Goal: Transaction & Acquisition: Purchase product/service

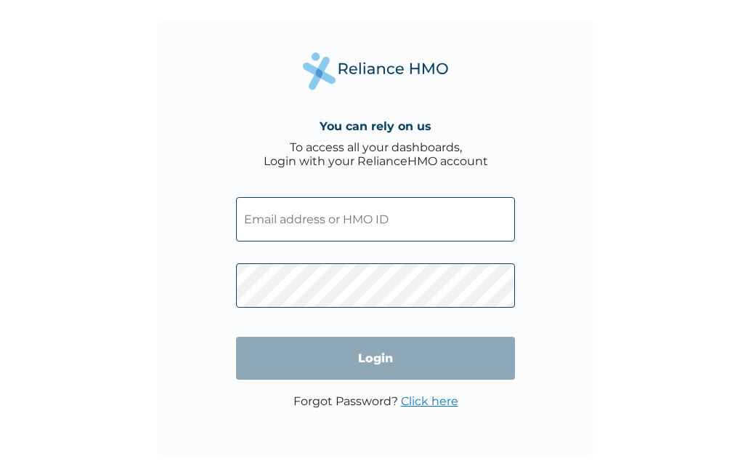
click at [264, 221] on input "text" at bounding box center [375, 219] width 279 height 44
type input "GEG/10019/A"
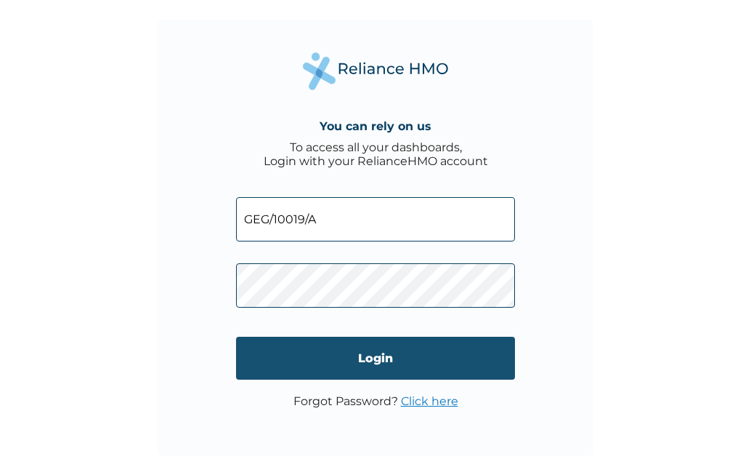
click at [303, 355] on input "Login" at bounding box center [375, 357] width 279 height 43
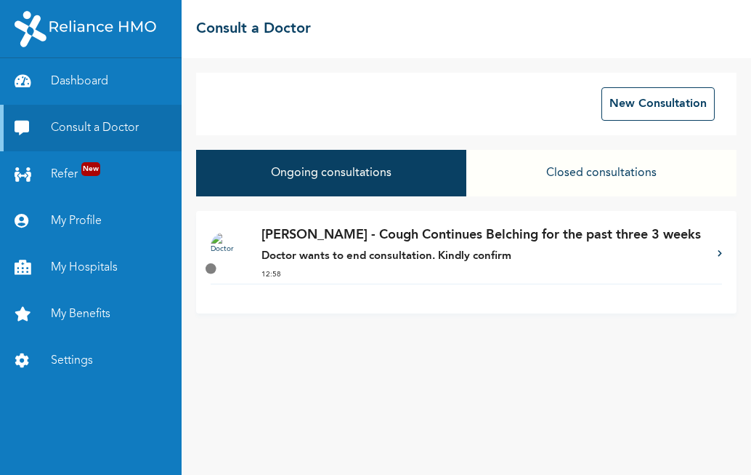
click at [426, 185] on button "Ongoing consultations" at bounding box center [331, 173] width 270 height 47
click at [416, 185] on button "Ongoing consultations" at bounding box center [331, 173] width 270 height 47
click at [382, 183] on button "Ongoing consultations" at bounding box center [331, 173] width 270 height 47
click at [601, 198] on div "Ongoing consultations Closed consultations" at bounding box center [466, 180] width 541 height 61
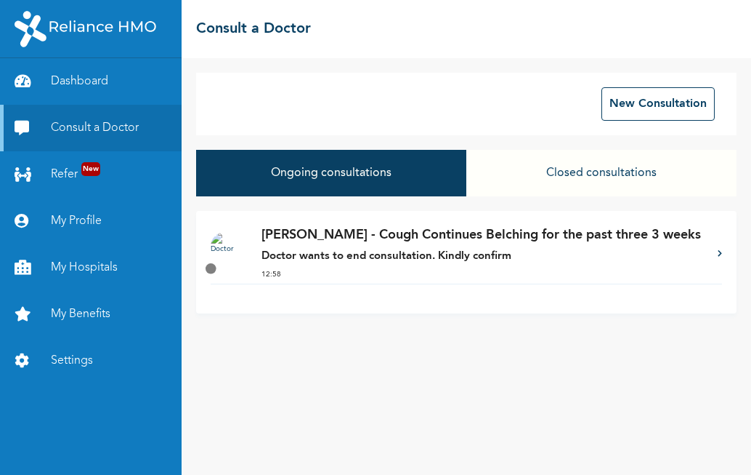
click at [594, 181] on button "Closed consultations" at bounding box center [602, 173] width 270 height 47
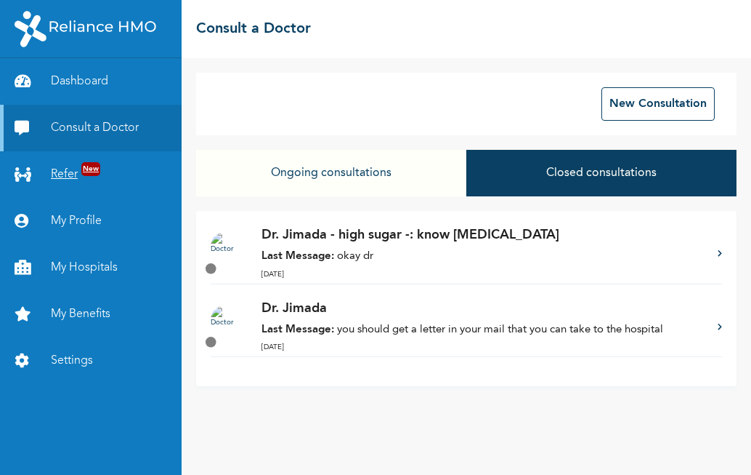
click at [76, 173] on link "Refer New" at bounding box center [91, 174] width 182 height 47
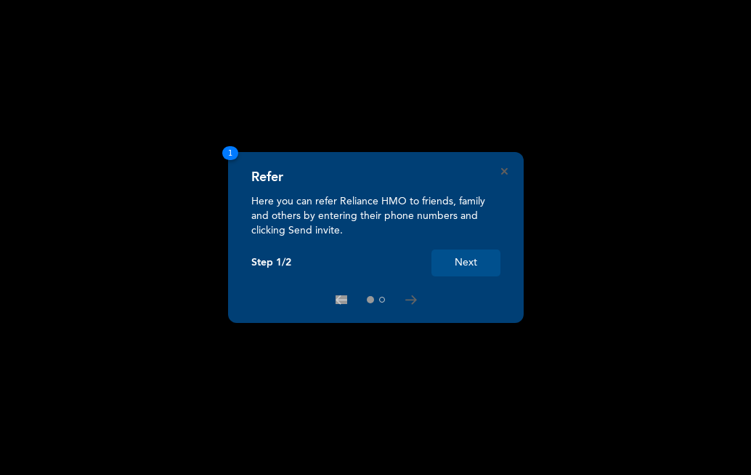
click at [496, 322] on div "Refer Here you can refer Reliance HMO to friends, family and others by entering…" at bounding box center [376, 237] width 296 height 171
click at [585, 147] on rect at bounding box center [375, 237] width 751 height 475
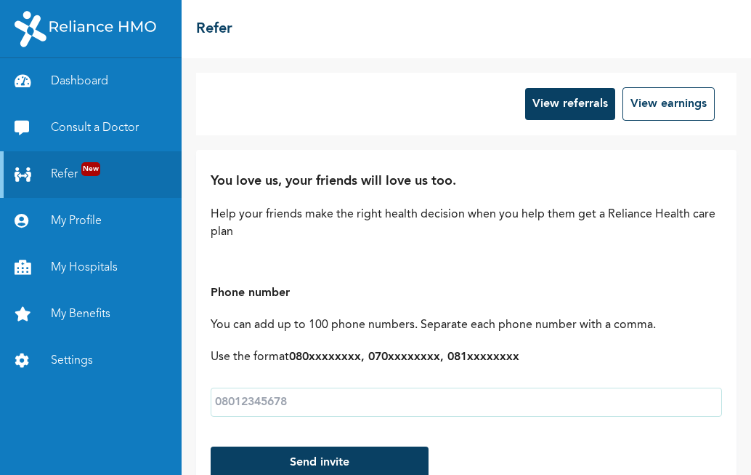
click at [585, 147] on div "View referrals View earnings You love us, your friends will love us too. Help y…" at bounding box center [467, 266] width 570 height 416
click at [133, 130] on link "Consult a Doctor" at bounding box center [91, 128] width 182 height 47
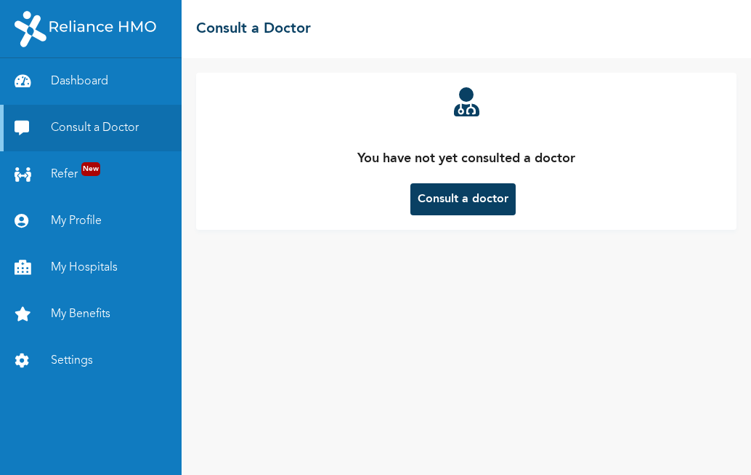
click at [133, 130] on link "Consult a Doctor" at bounding box center [91, 128] width 182 height 47
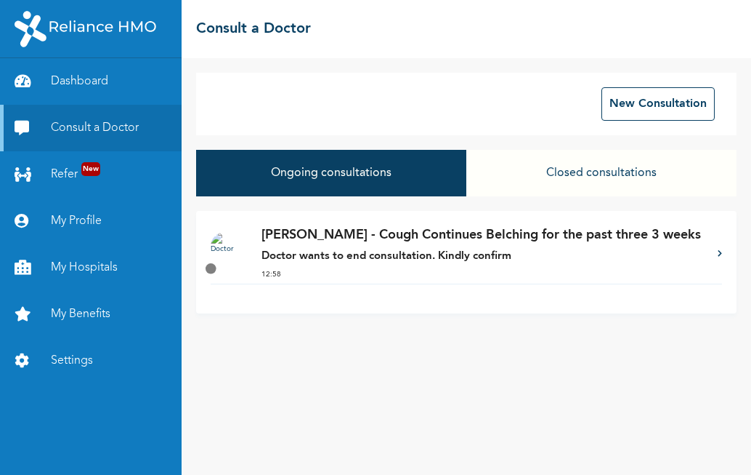
click at [722, 254] on div "Dr. Orji - Cough Continues Belching for the past three 3 weeks Doctor wants to …" at bounding box center [466, 262] width 541 height 102
click at [719, 254] on icon at bounding box center [720, 252] width 4 height 7
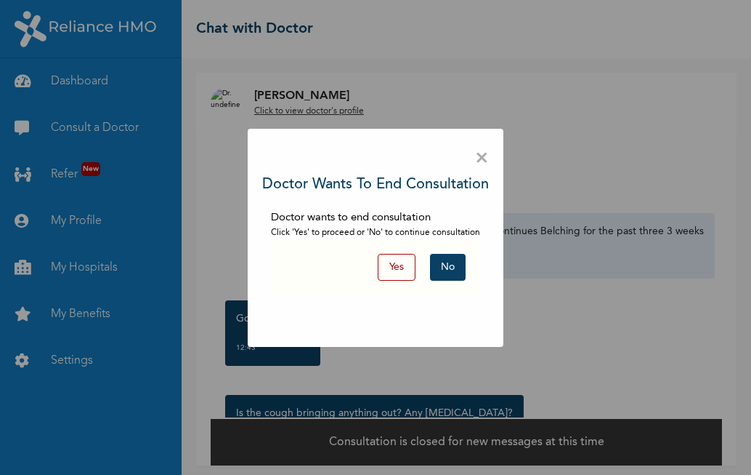
scroll to position [5, 0]
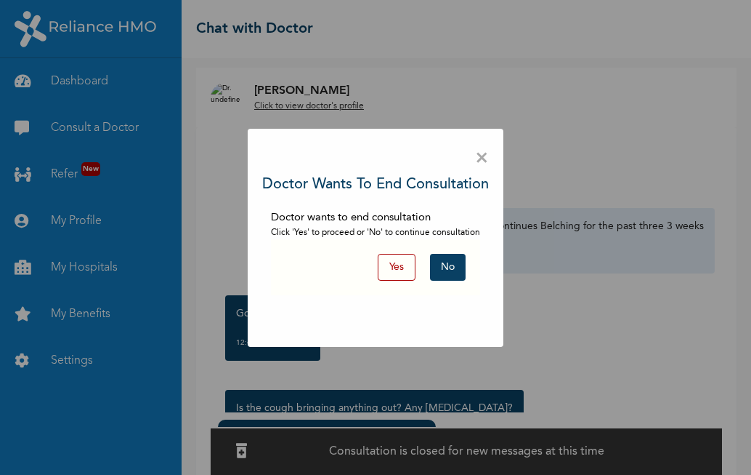
click at [406, 270] on button "Yes" at bounding box center [397, 267] width 38 height 27
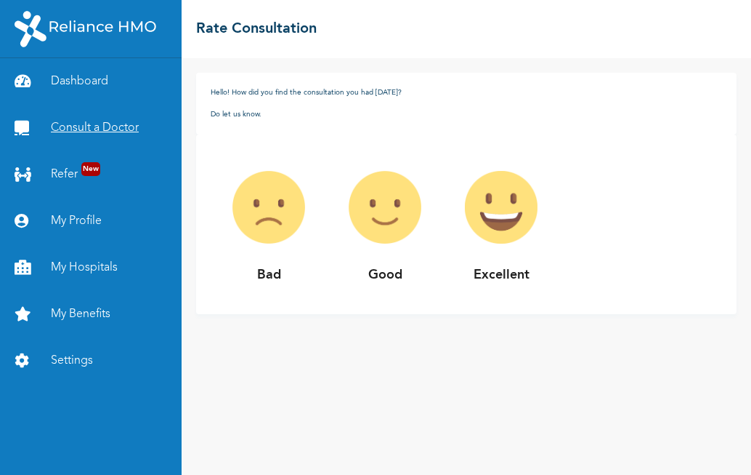
click at [111, 130] on link "Consult a Doctor" at bounding box center [91, 128] width 182 height 47
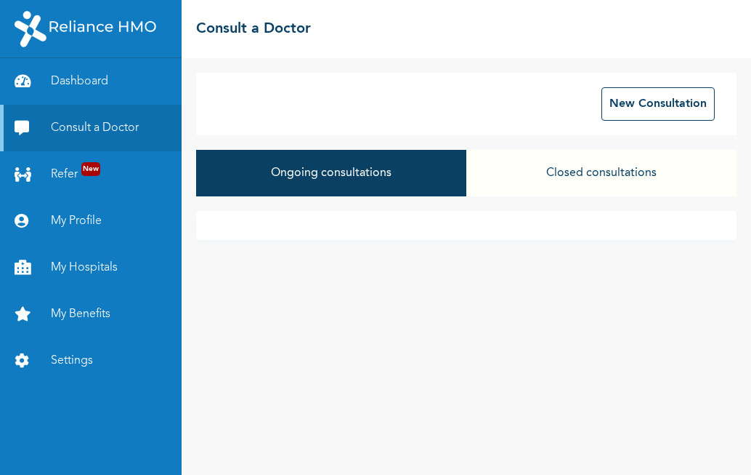
click at [425, 177] on button "Ongoing consultations" at bounding box center [331, 173] width 270 height 47
click at [387, 179] on button "Ongoing consultations" at bounding box center [331, 173] width 270 height 47
click at [379, 177] on button "Ongoing consultations" at bounding box center [331, 173] width 270 height 47
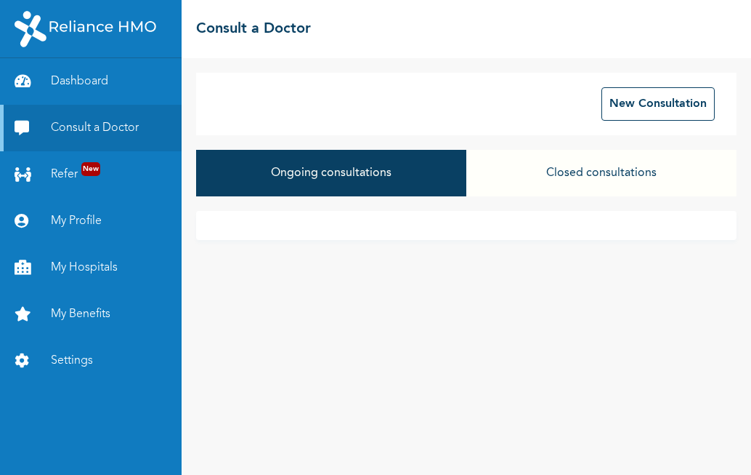
click at [379, 177] on button "Ongoing consultations" at bounding box center [331, 173] width 270 height 47
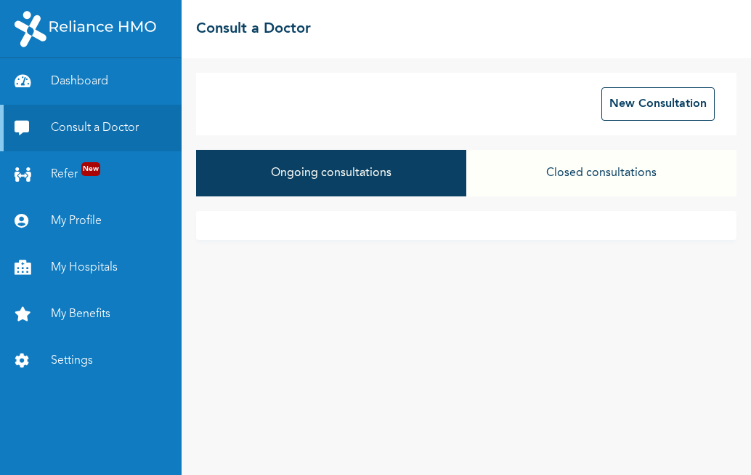
click at [379, 177] on button "Ongoing consultations" at bounding box center [331, 173] width 270 height 47
click at [549, 187] on button "Closed consultations" at bounding box center [602, 173] width 270 height 47
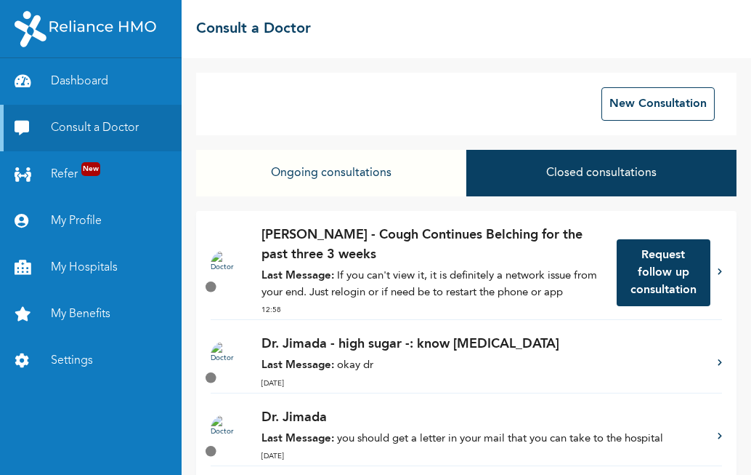
click at [549, 187] on button "Closed consultations" at bounding box center [602, 173] width 270 height 47
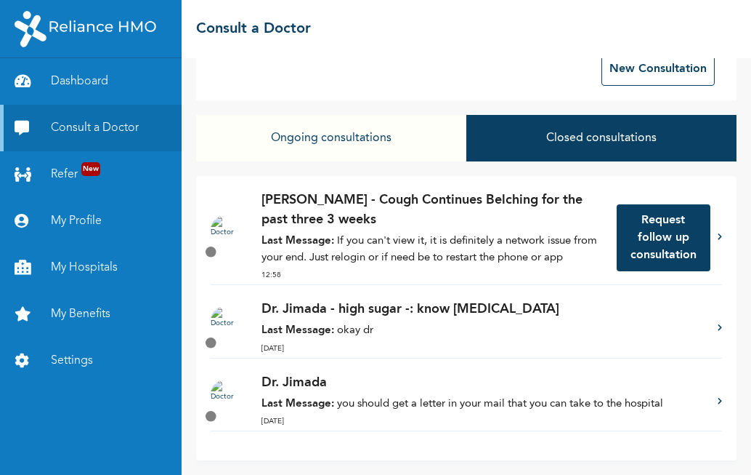
scroll to position [47, 0]
click at [624, 243] on button "Request follow up consultation" at bounding box center [664, 237] width 94 height 67
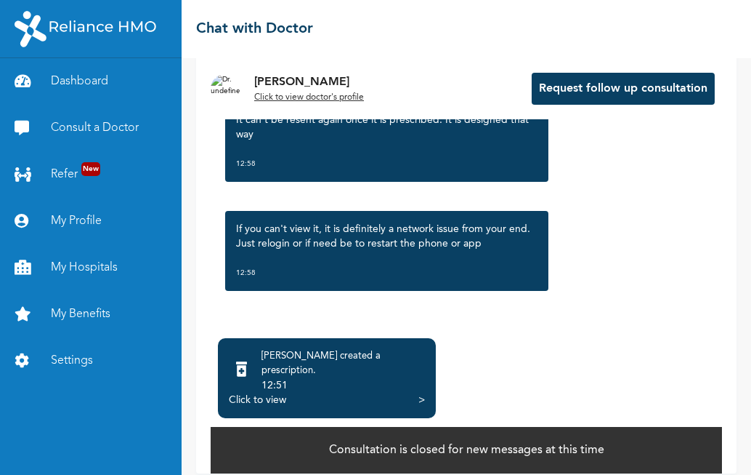
scroll to position [89, 0]
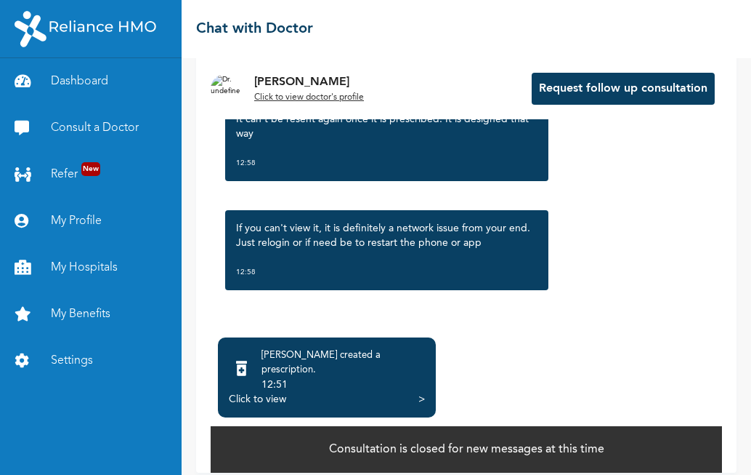
click at [257, 392] on div "Click to view" at bounding box center [257, 399] width 57 height 15
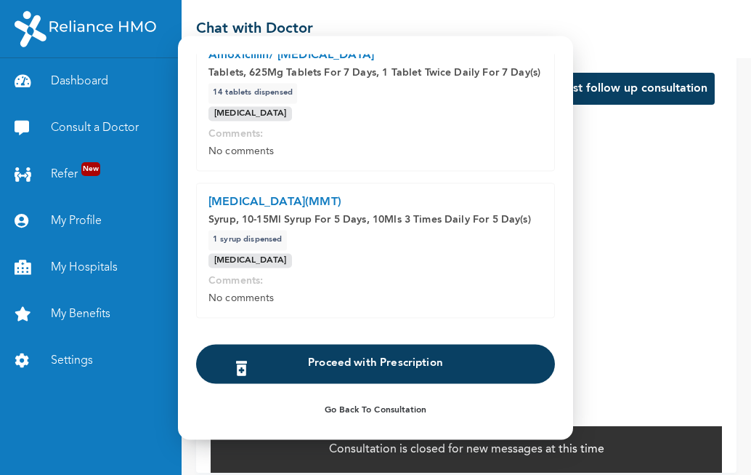
scroll to position [230, 0]
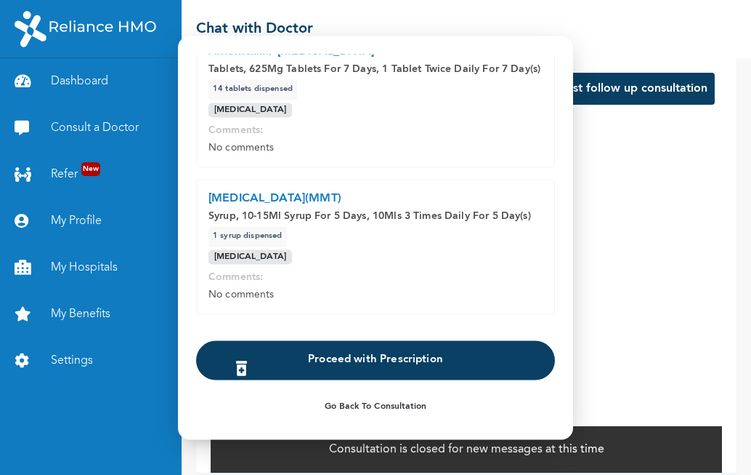
click at [421, 379] on button "Proceed with Prescription" at bounding box center [375, 359] width 359 height 39
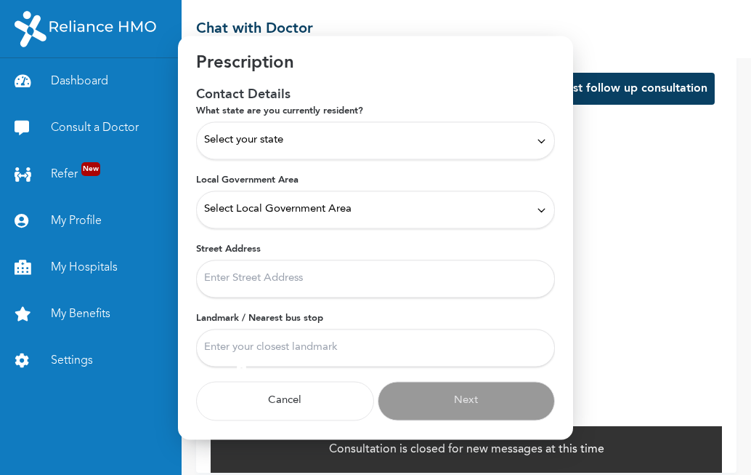
scroll to position [29, 0]
click at [536, 141] on icon at bounding box center [541, 140] width 11 height 11
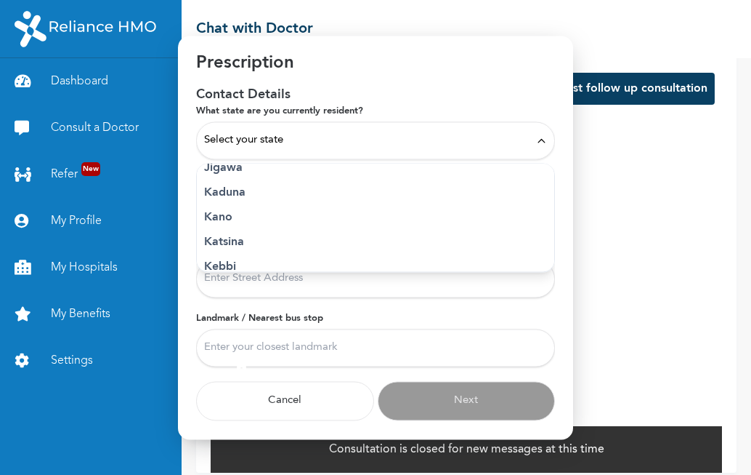
scroll to position [436, 0]
click at [397, 148] on div "Select your state" at bounding box center [375, 140] width 343 height 16
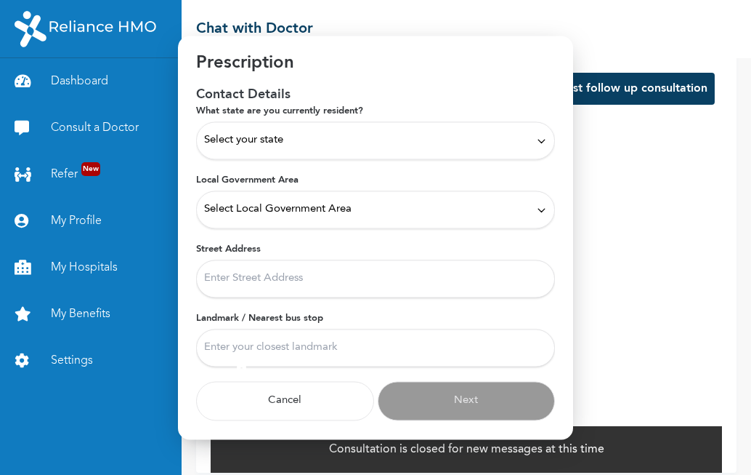
click at [345, 147] on div "Select your state" at bounding box center [375, 140] width 343 height 16
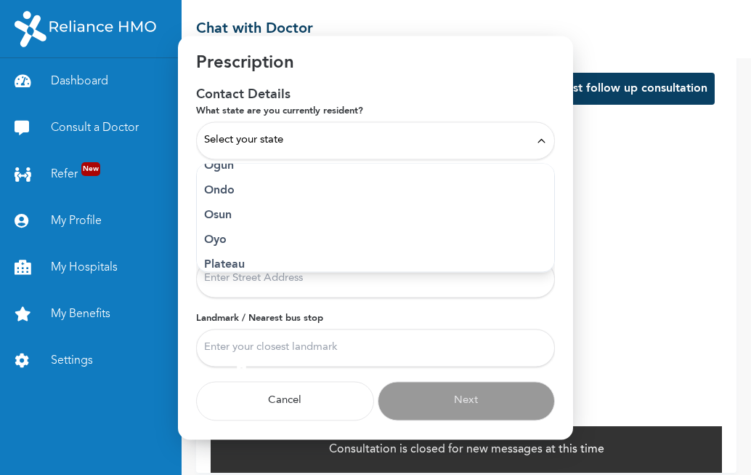
scroll to position [669, 0]
click at [228, 183] on p "Ogun" at bounding box center [375, 181] width 343 height 17
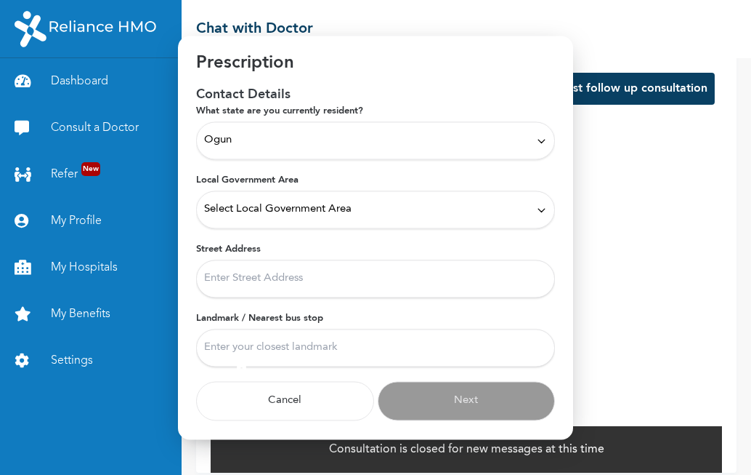
click at [536, 211] on icon at bounding box center [541, 209] width 11 height 11
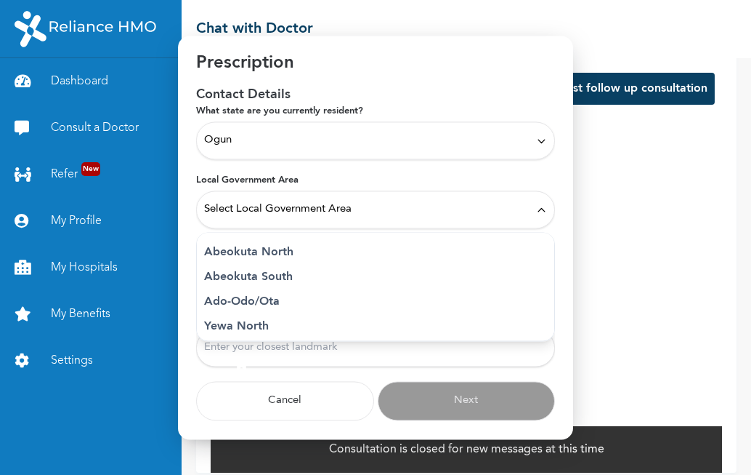
click at [243, 304] on p "Ado-Odo/Ota" at bounding box center [375, 301] width 343 height 17
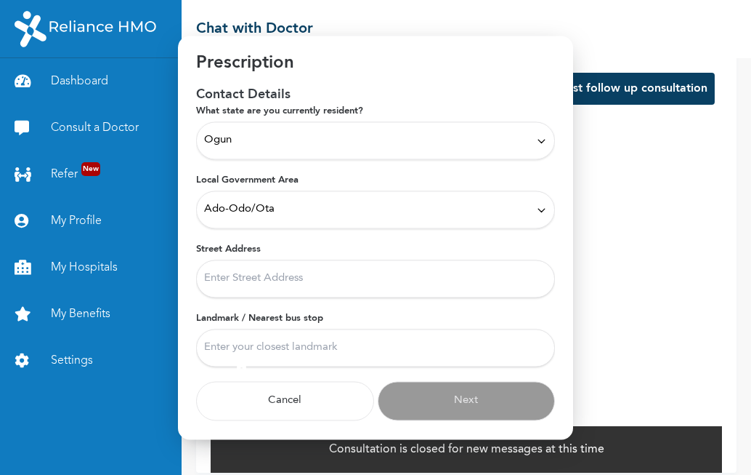
click at [235, 282] on input "Street Address" at bounding box center [375, 278] width 359 height 38
type input "S"
click at [247, 280] on input "33 salem avenue ewupe road" at bounding box center [375, 278] width 359 height 38
type input "33 salem avenue ewupe road"
click at [241, 349] on input "Landmark / Nearest bus stop" at bounding box center [375, 347] width 359 height 38
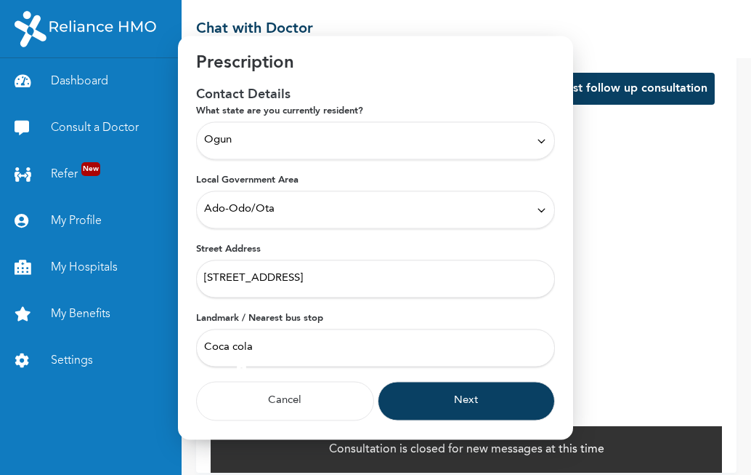
click at [203, 345] on input "Coca cola" at bounding box center [375, 347] width 359 height 38
type input "Bayo block close to Coca cola"
click at [427, 405] on button "Next" at bounding box center [467, 400] width 178 height 39
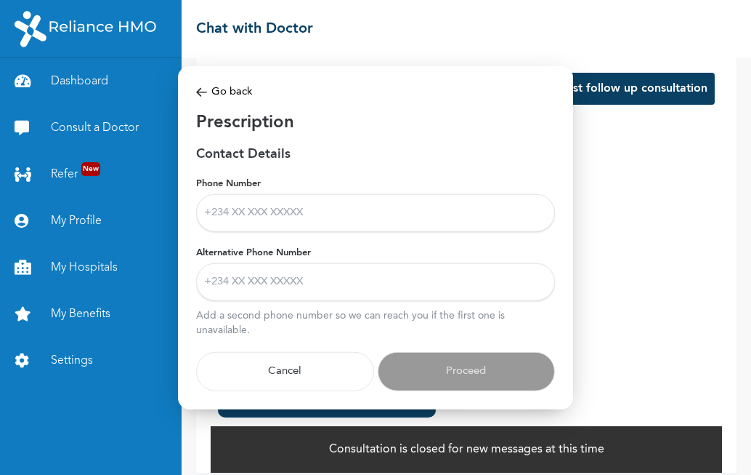
click at [306, 214] on input "Phone Number" at bounding box center [375, 213] width 359 height 38
click at [302, 214] on input "Phone Number" at bounding box center [375, 213] width 359 height 38
type input "08038541597"
click at [277, 284] on input "Alternative Phone Number" at bounding box center [375, 282] width 359 height 38
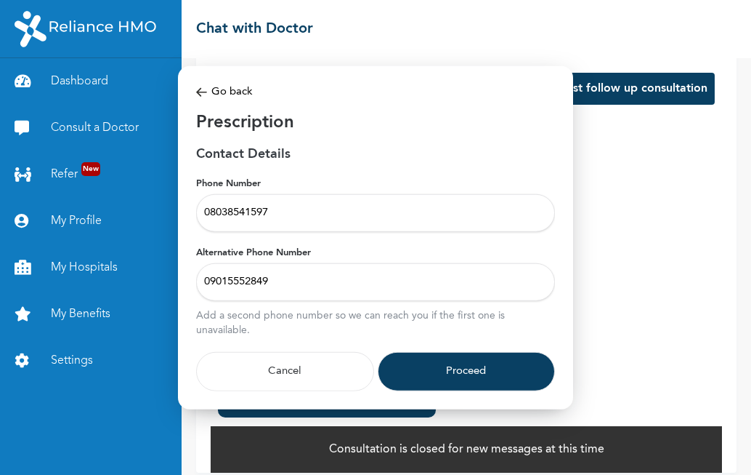
type input "09015552849"
click at [421, 362] on button "Proceed" at bounding box center [467, 371] width 178 height 39
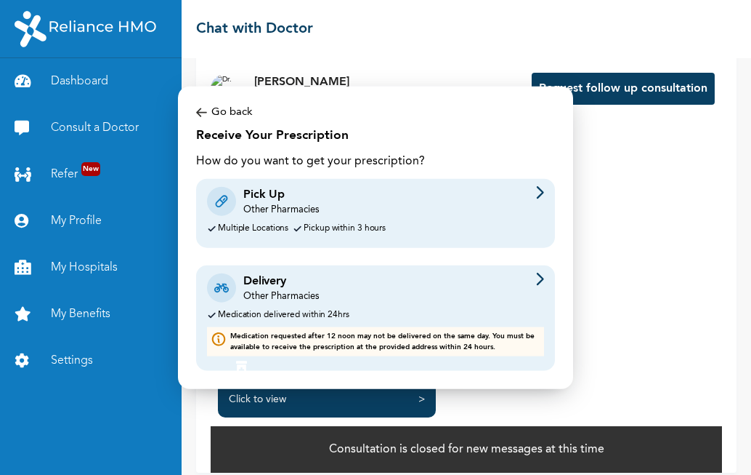
click at [538, 192] on img at bounding box center [540, 192] width 8 height 13
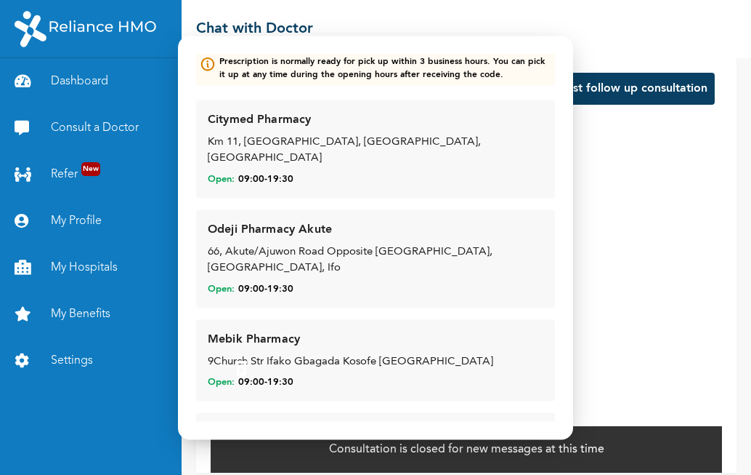
scroll to position [87, 0]
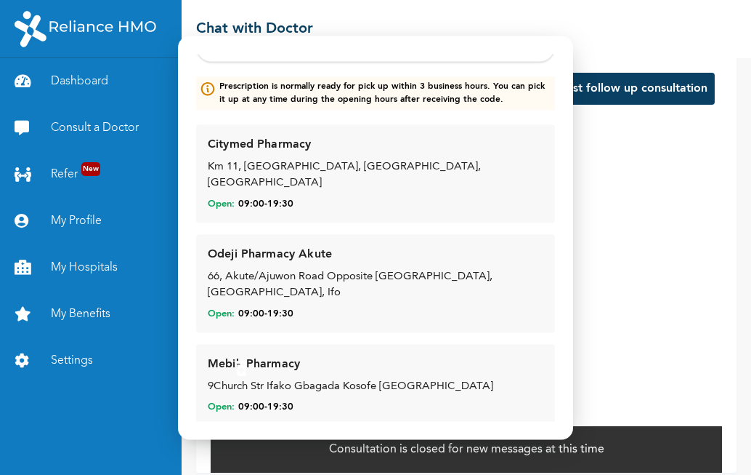
click at [325, 170] on div "Km 11, The Bells junction, Ota, Ogun State" at bounding box center [376, 175] width 336 height 33
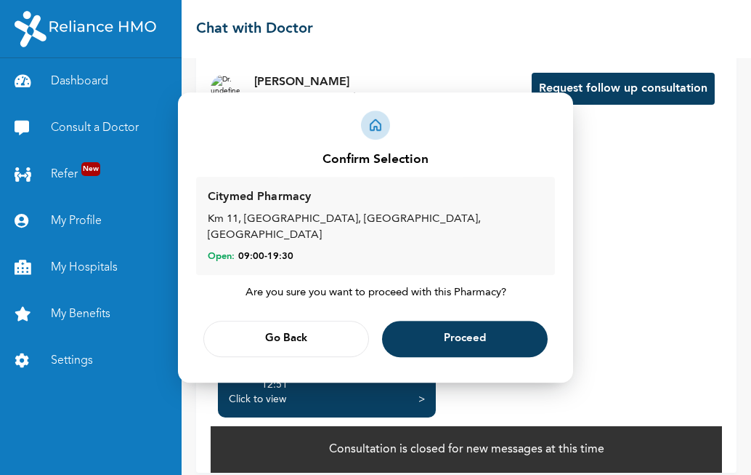
scroll to position [0, 0]
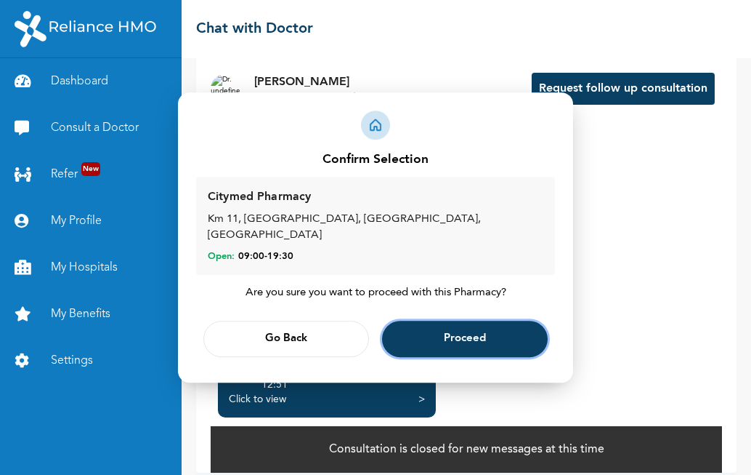
click at [470, 334] on span "Proceed" at bounding box center [465, 338] width 42 height 9
